Goal: Navigation & Orientation: Find specific page/section

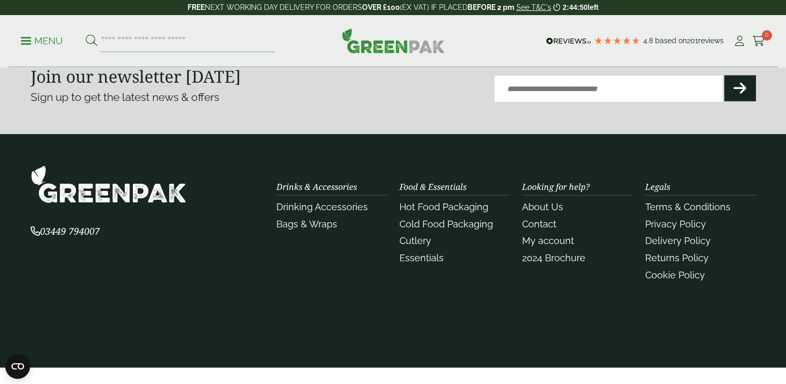
scroll to position [2436, 0]
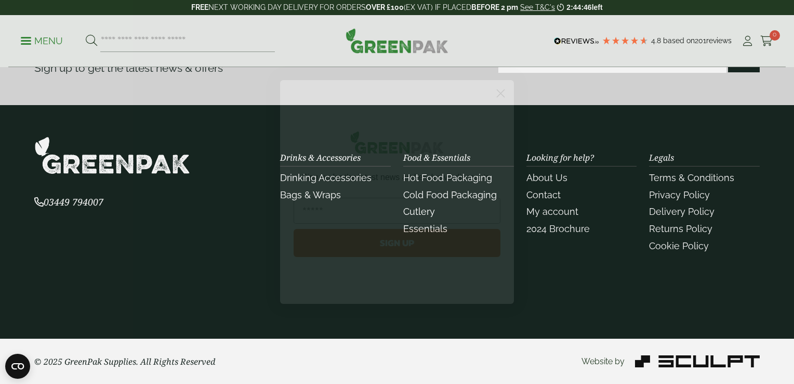
click at [503, 91] on circle "Close dialog" at bounding box center [500, 93] width 17 height 17
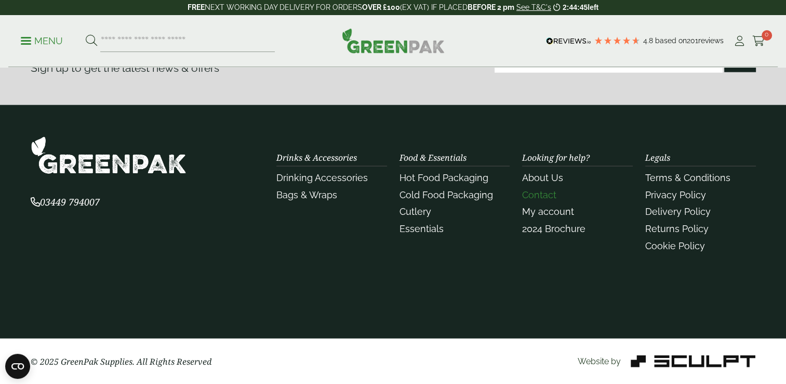
click at [545, 193] on link "Contact" at bounding box center [539, 194] width 34 height 11
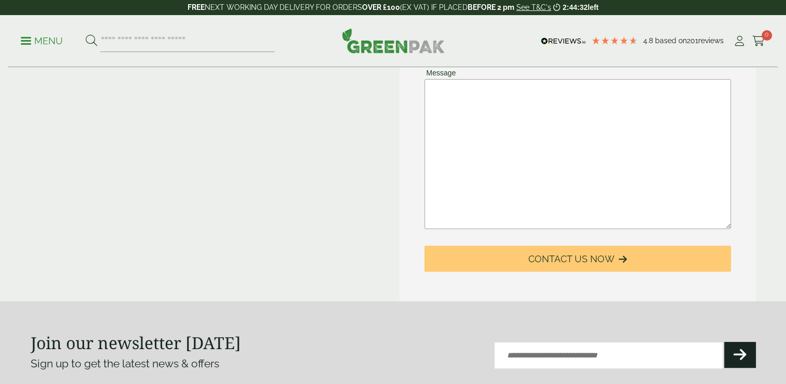
scroll to position [632, 0]
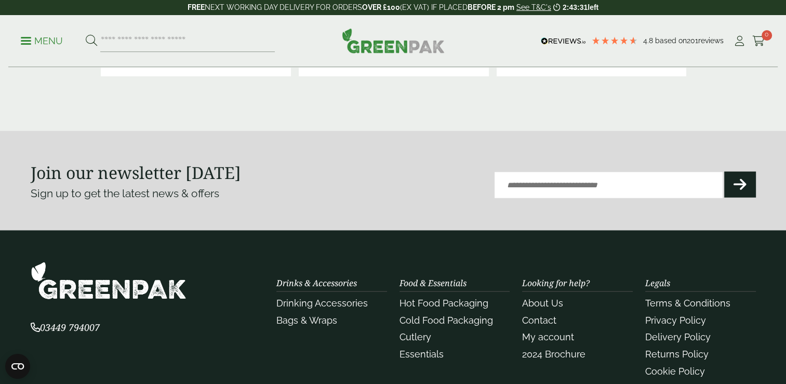
scroll to position [2318, 0]
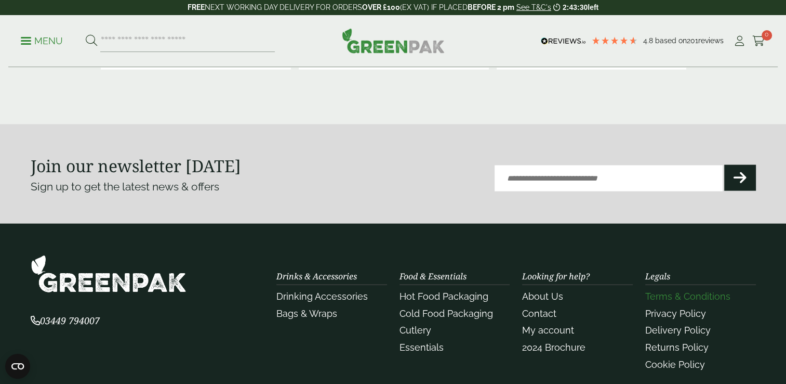
click at [669, 292] on link "Terms & Conditions" at bounding box center [687, 296] width 85 height 11
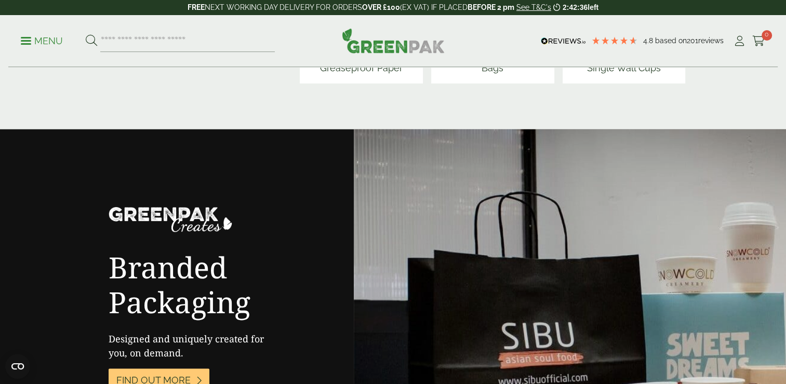
scroll to position [2436, 0]
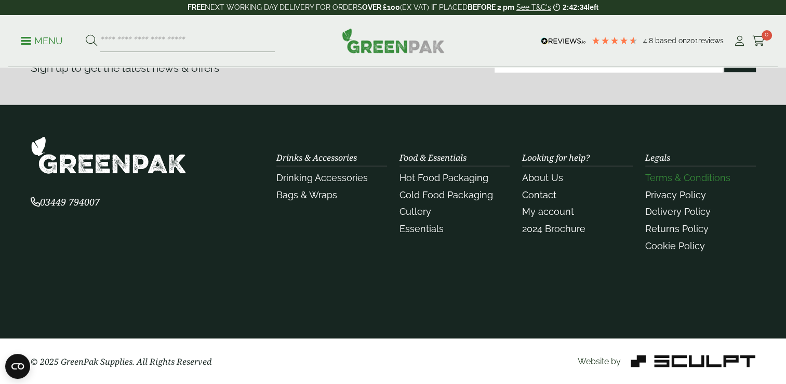
click at [676, 177] on link "Terms & Conditions" at bounding box center [687, 177] width 85 height 11
